Goal: Task Accomplishment & Management: Use online tool/utility

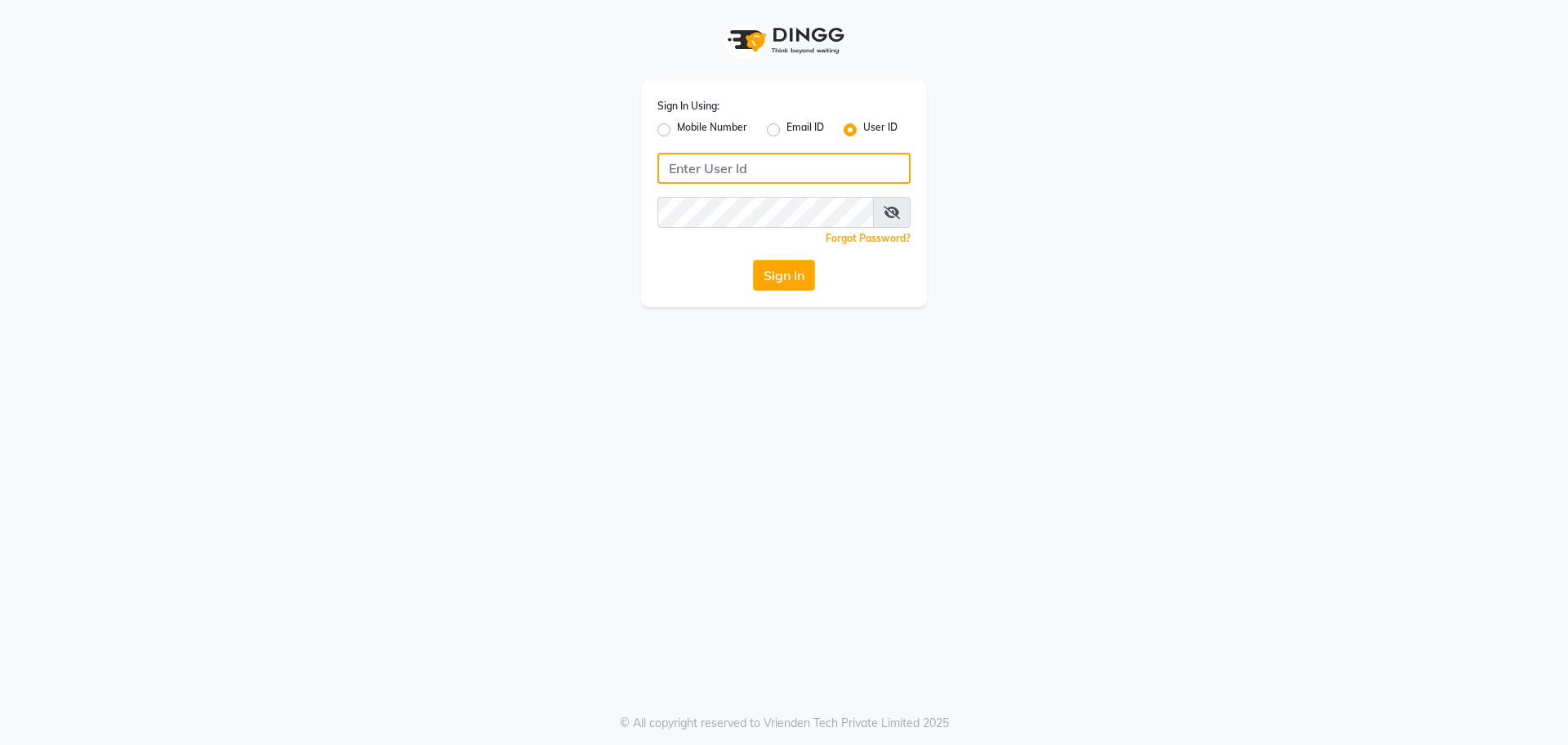
click at [739, 173] on input "Username" at bounding box center [784, 169] width 253 height 31
type input "divya"
click at [786, 270] on button "Sign In" at bounding box center [784, 275] width 62 height 31
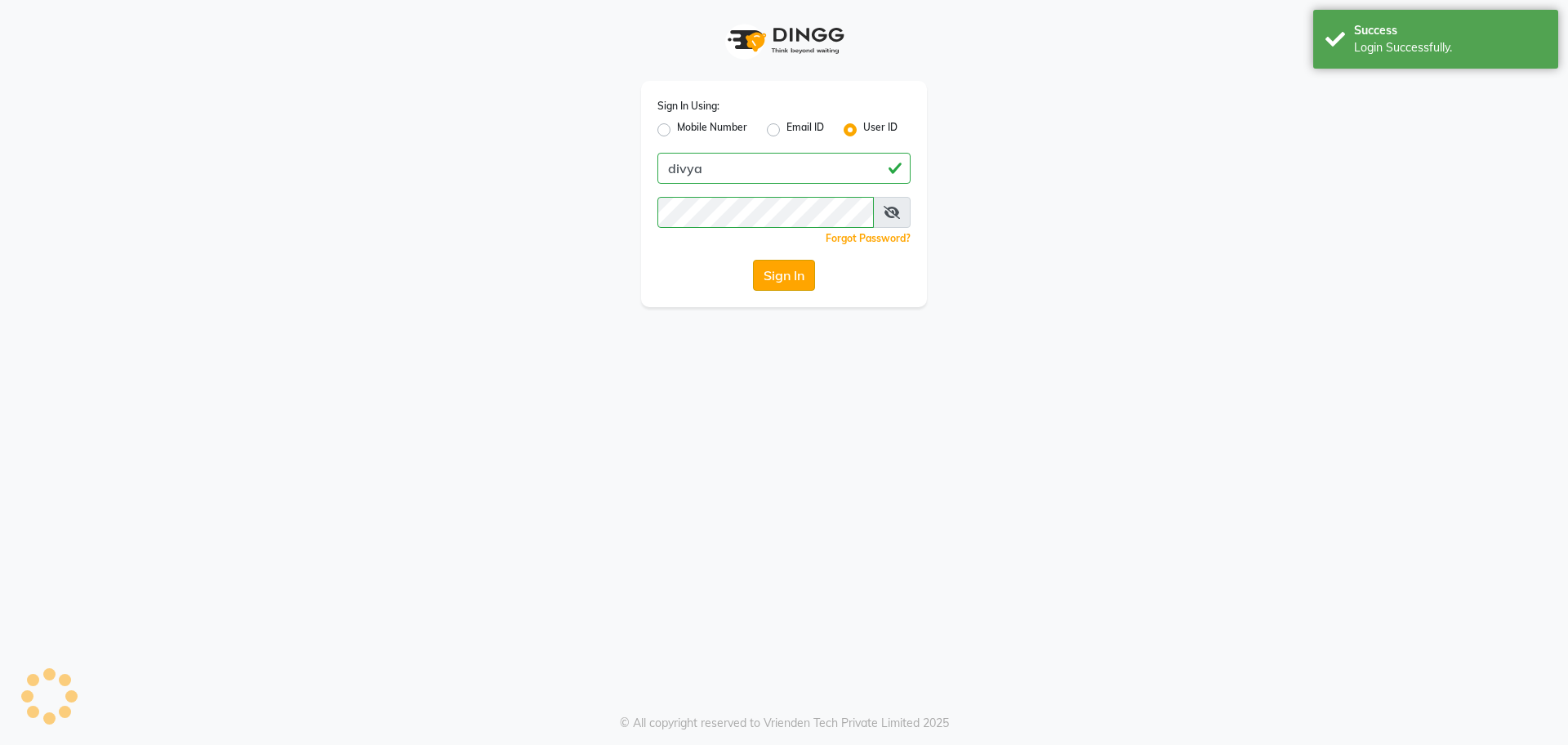
select select "service"
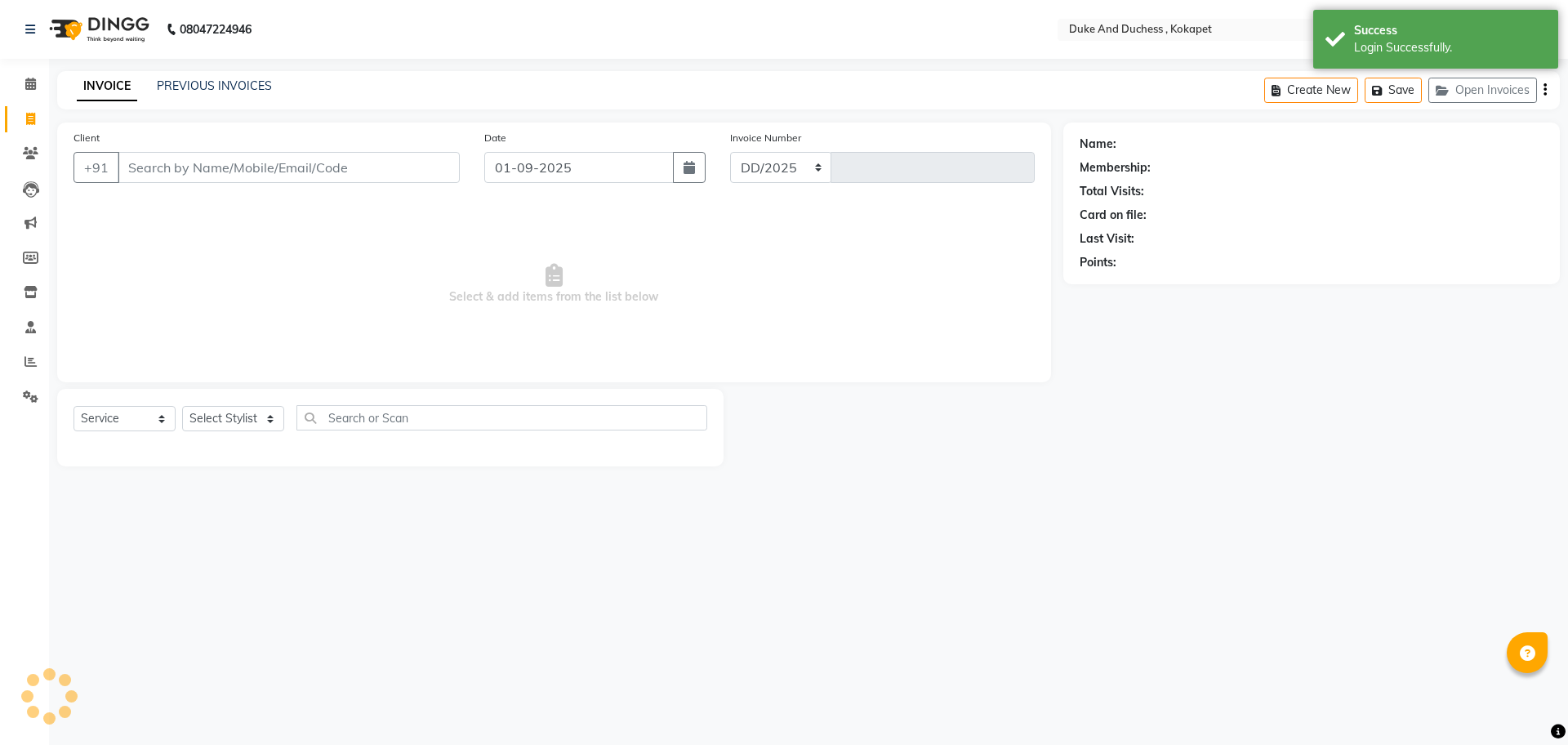
select select "5687"
type input "5186"
click at [250, 84] on link "PREVIOUS INVOICES" at bounding box center [215, 85] width 116 height 15
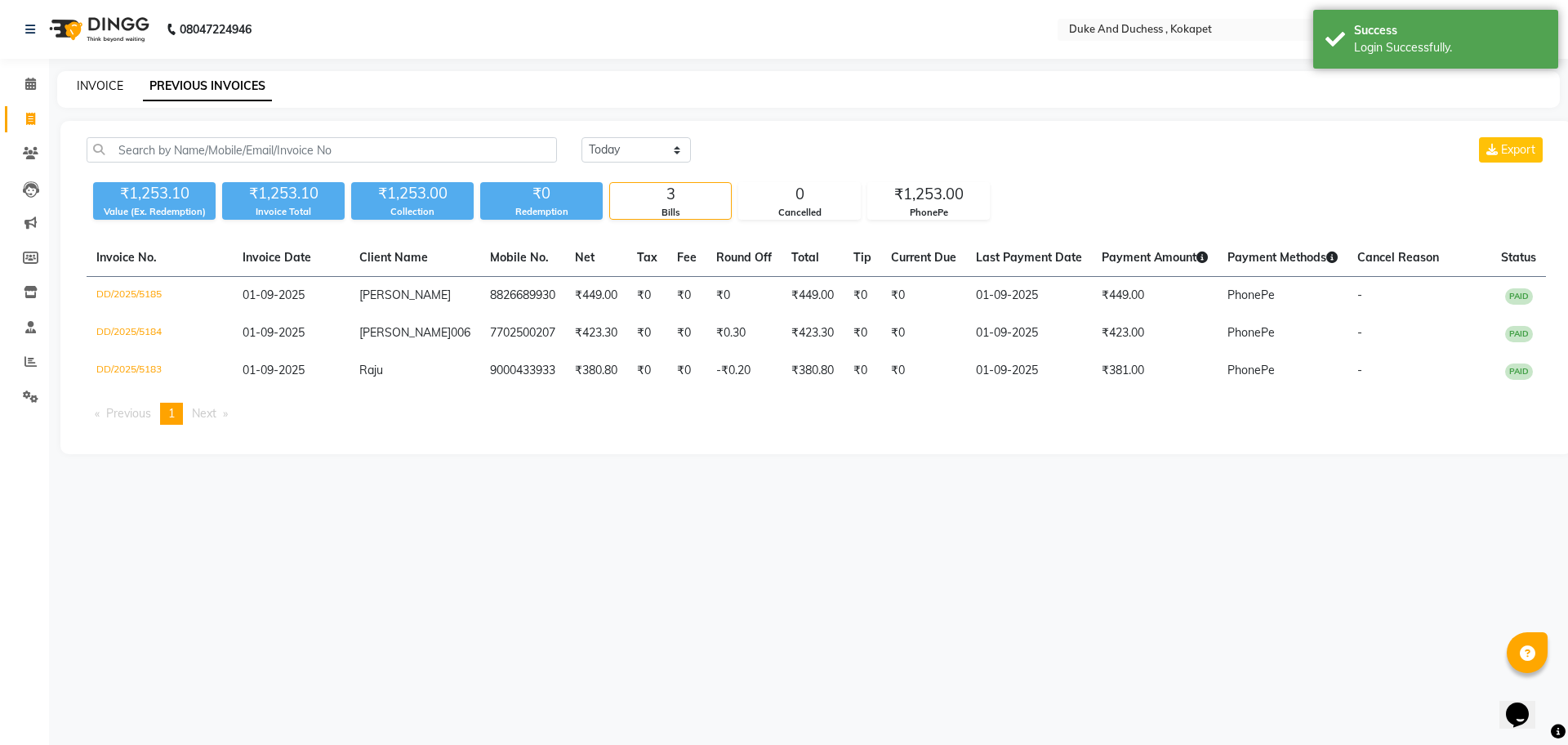
click at [101, 83] on link "INVOICE" at bounding box center [100, 85] width 47 height 15
select select "service"
